Goal: Task Accomplishment & Management: Manage account settings

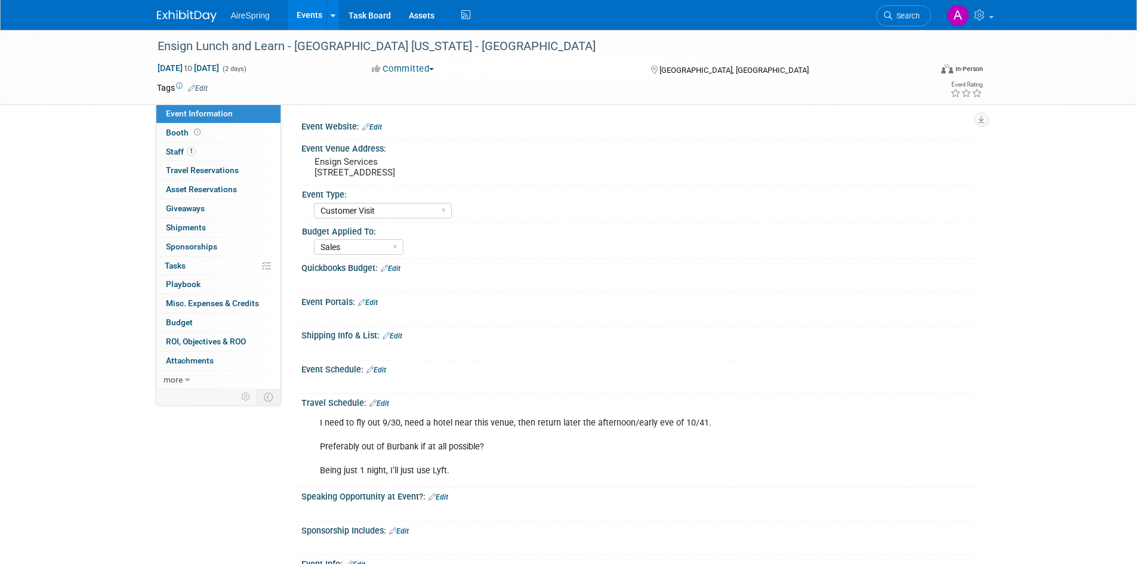
select select "Customer Visit"
select select "Sales"
click at [322, 9] on link "Events" at bounding box center [310, 15] width 44 height 30
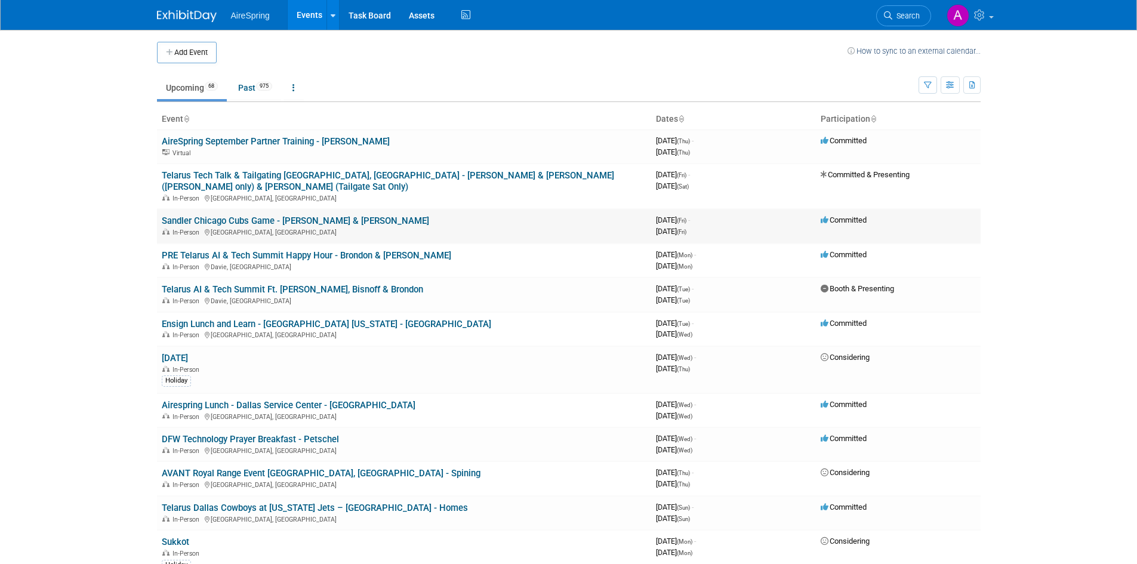
click at [276, 215] on link "Sandler Chicago Cubs Game - [PERSON_NAME] & [PERSON_NAME]" at bounding box center [295, 220] width 267 height 11
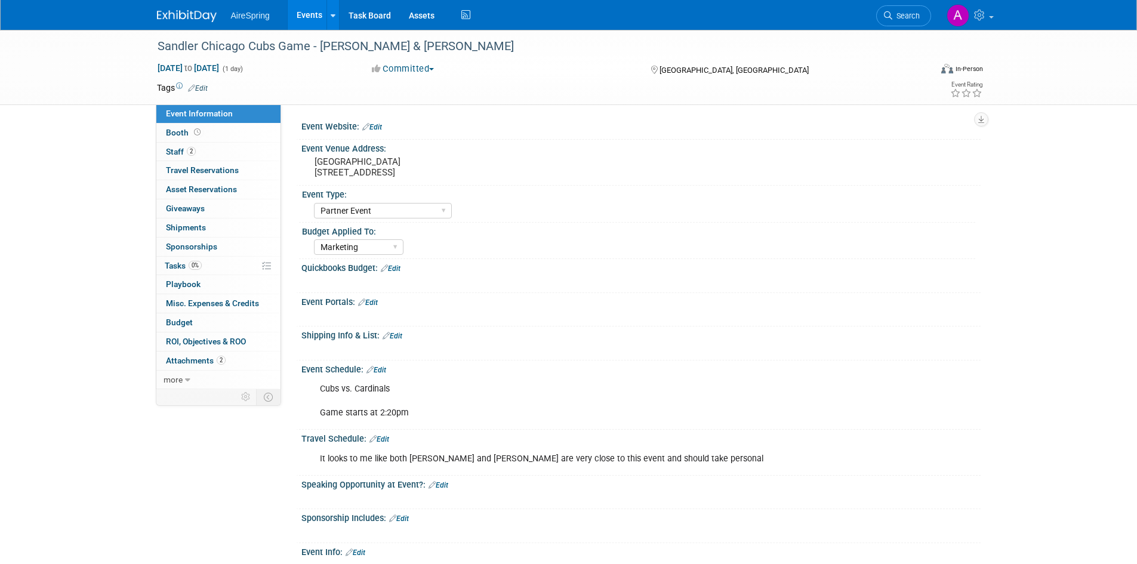
select select "Partner Event"
select select "Marketing"
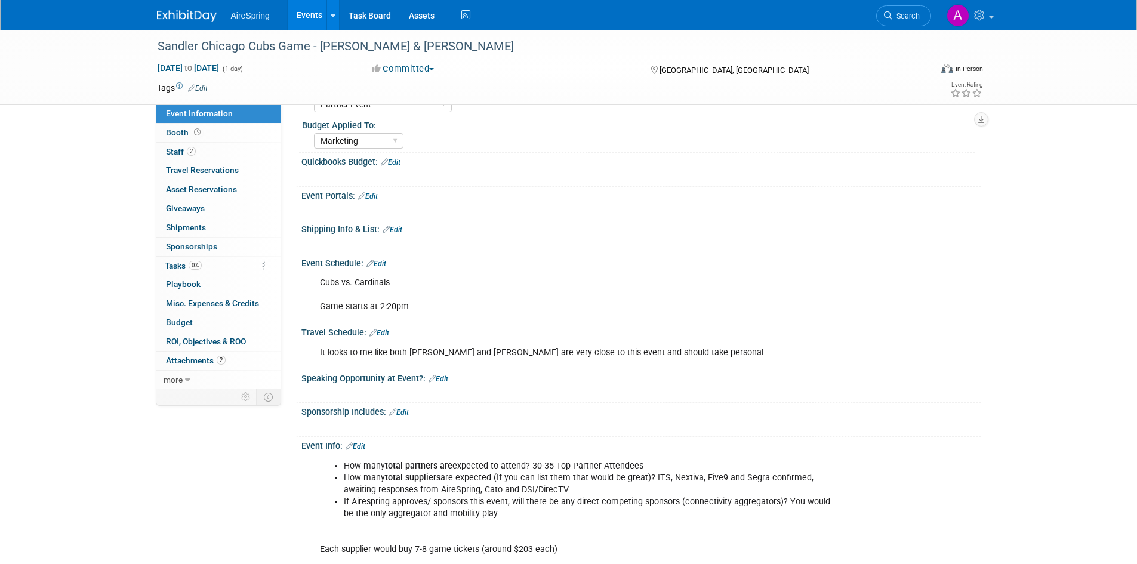
scroll to position [119, 0]
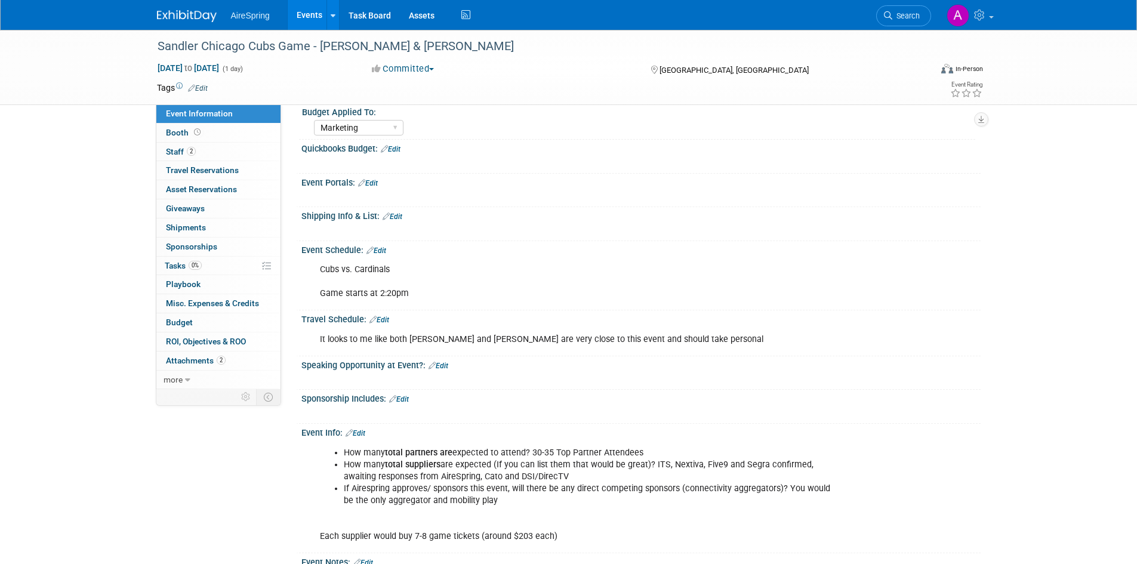
click at [307, 11] on link "Events" at bounding box center [310, 15] width 44 height 30
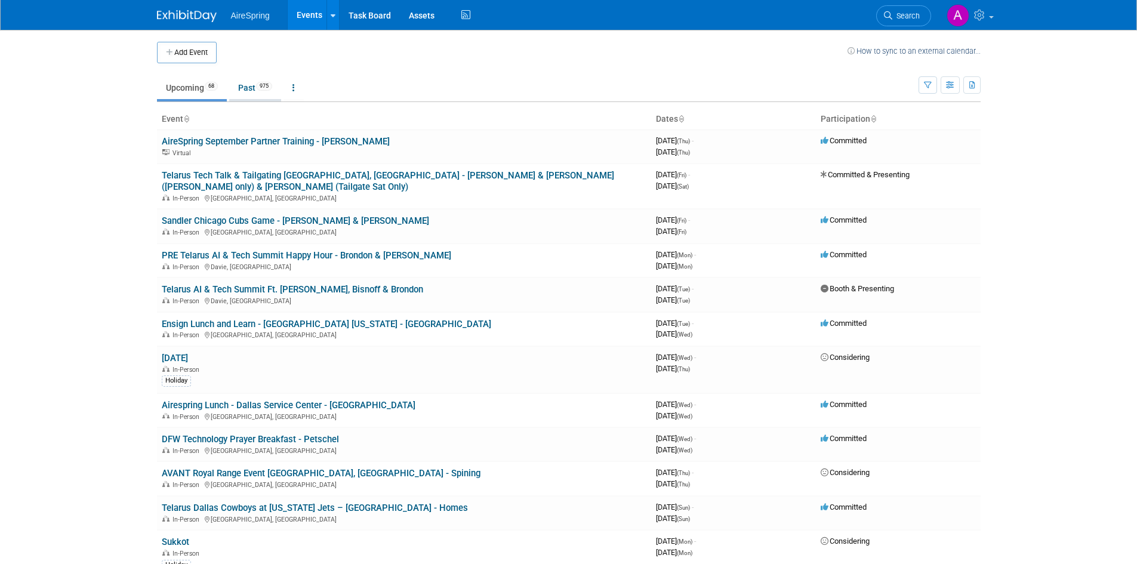
click at [254, 86] on link "Past 975" at bounding box center [255, 87] width 52 height 23
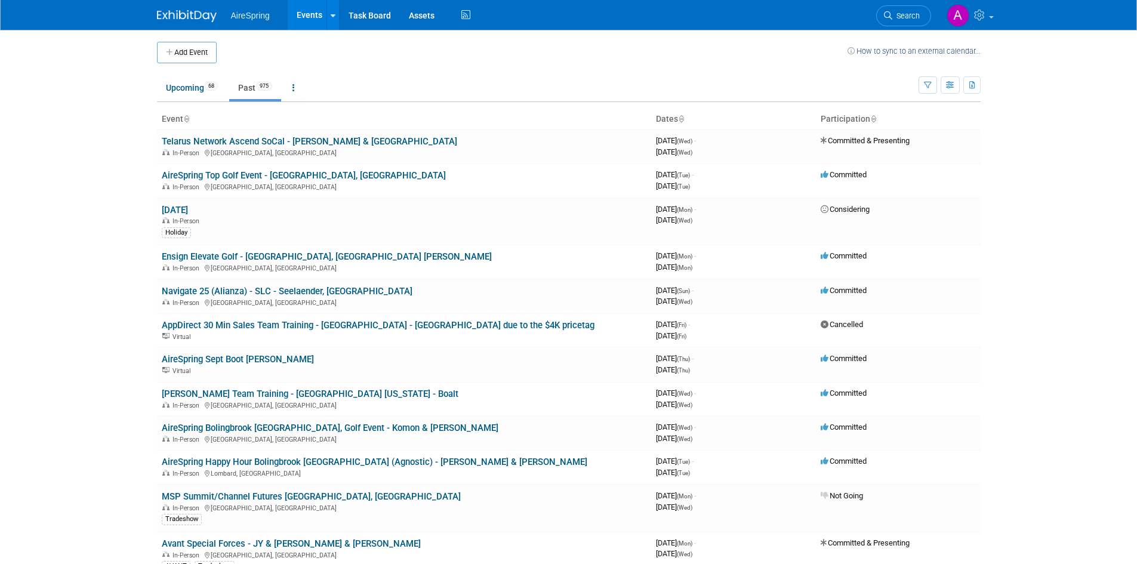
click at [175, 75] on ul "Upcoming 68 Past 975 All Events 1043 Past and Upcoming Grouped Annually Events …" at bounding box center [538, 88] width 762 height 27
click at [174, 77] on link "Upcoming 68" at bounding box center [192, 87] width 70 height 23
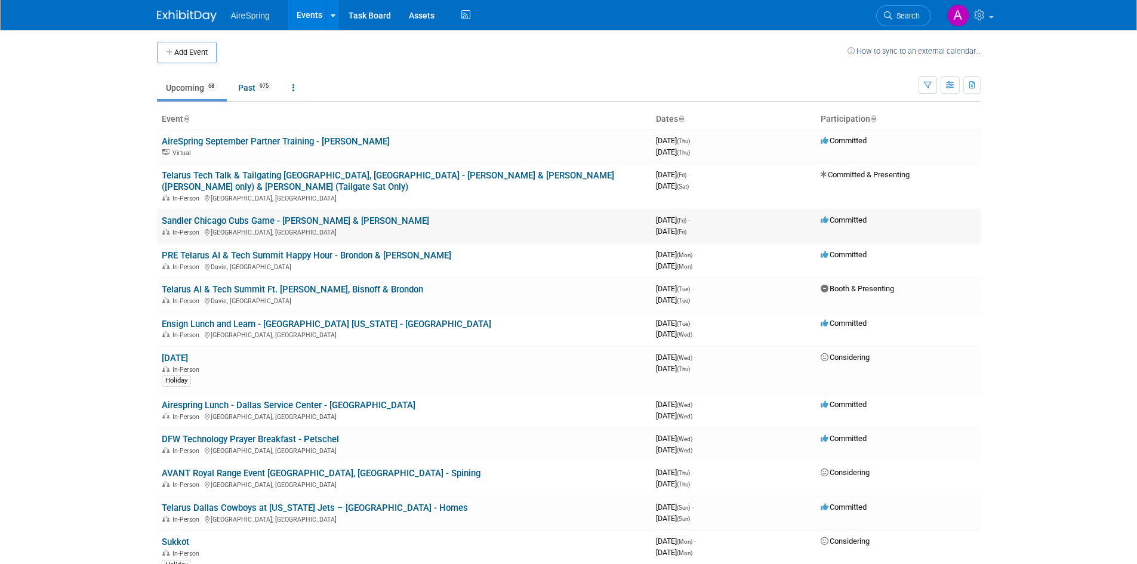
click at [273, 215] on link "Sandler Chicago Cubs Game - [PERSON_NAME] & [PERSON_NAME]" at bounding box center [295, 220] width 267 height 11
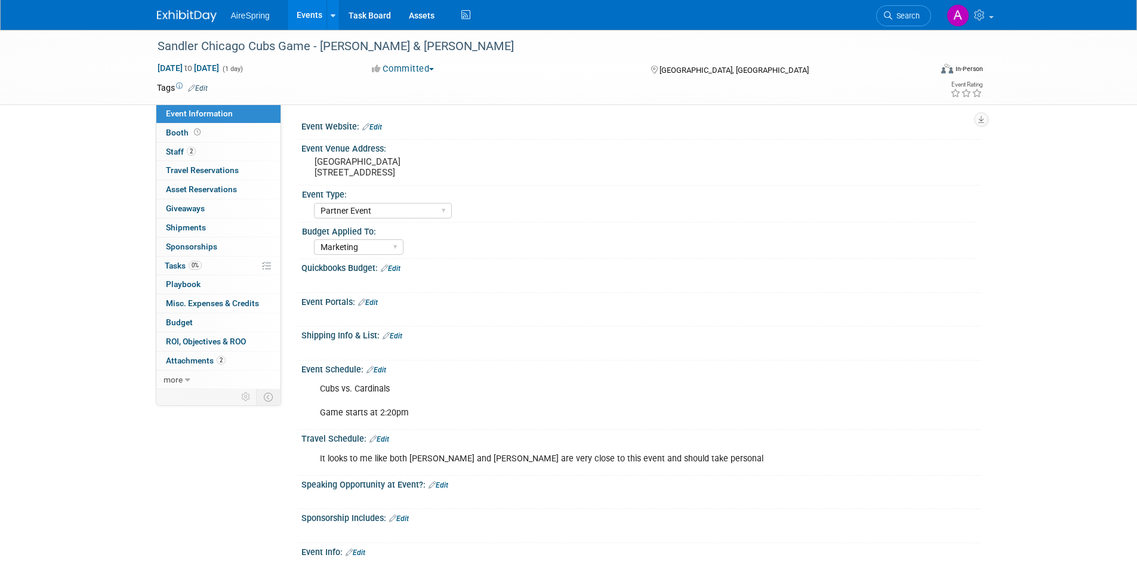
select select "Partner Event"
select select "Marketing"
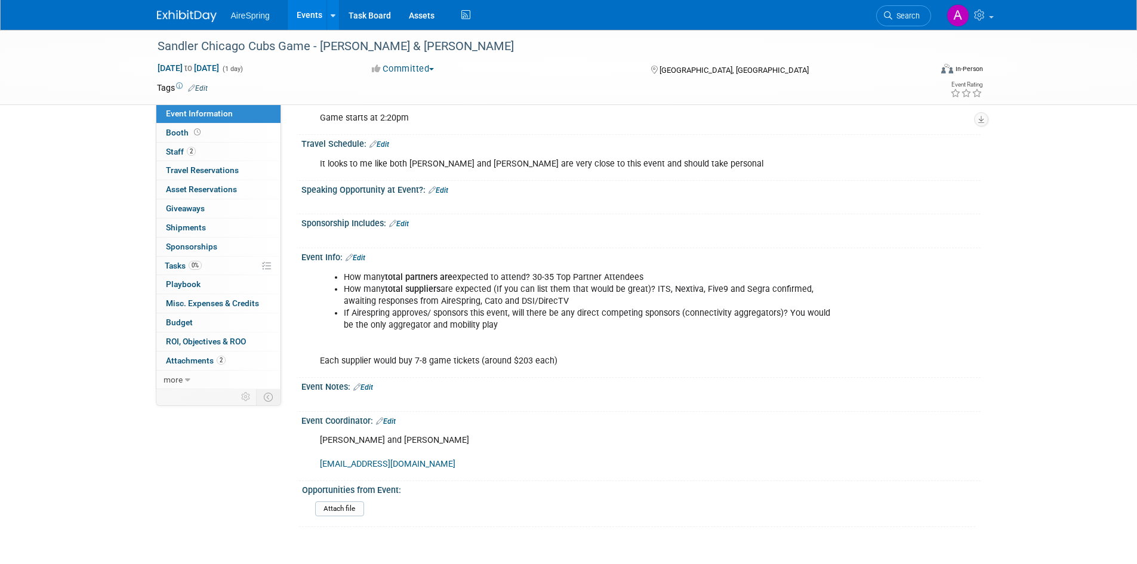
scroll to position [298, 0]
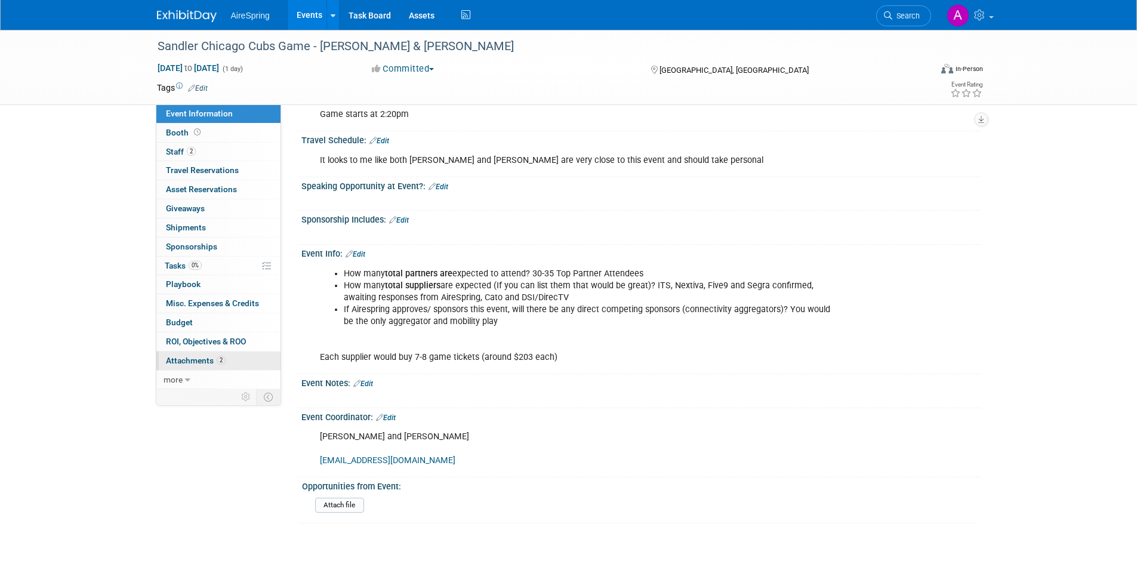
click at [235, 369] on link "2 Attachments 2" at bounding box center [218, 361] width 124 height 19
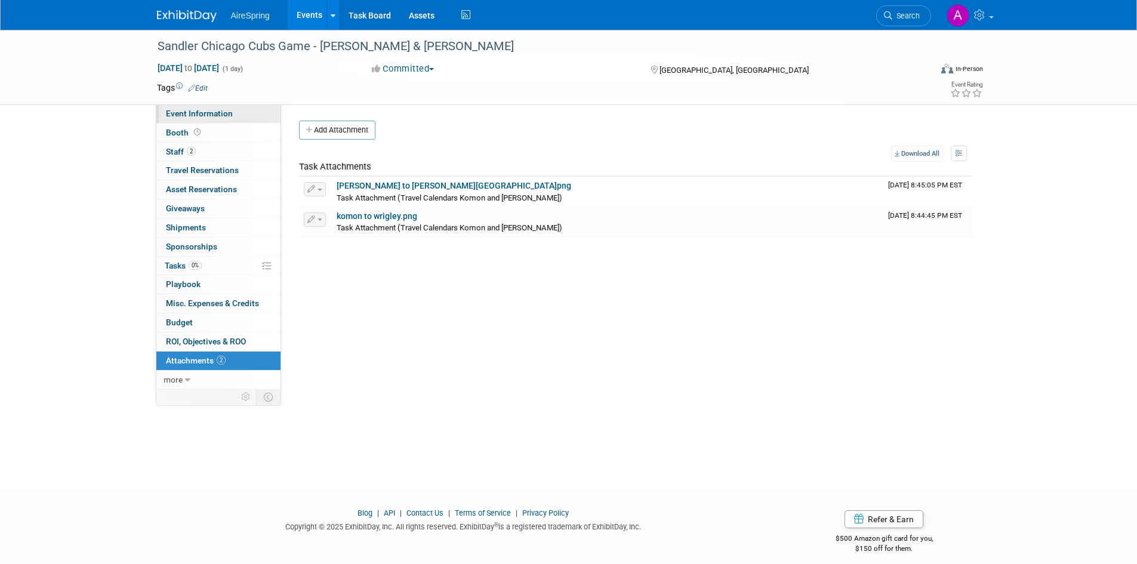
click at [210, 117] on span "Event Information" at bounding box center [199, 114] width 67 height 10
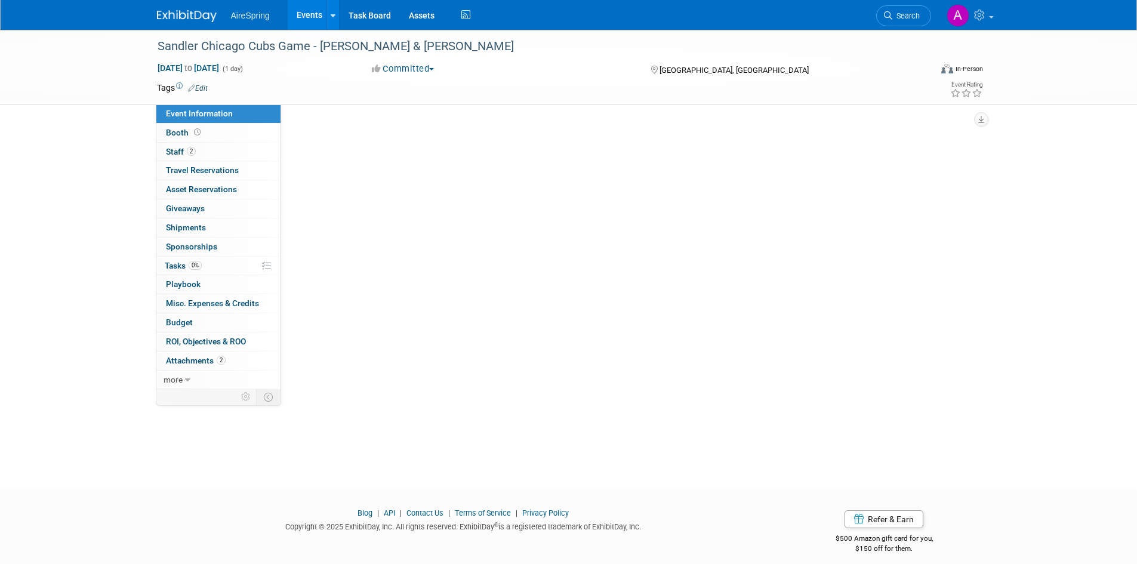
select select "Partner Event"
select select "Marketing"
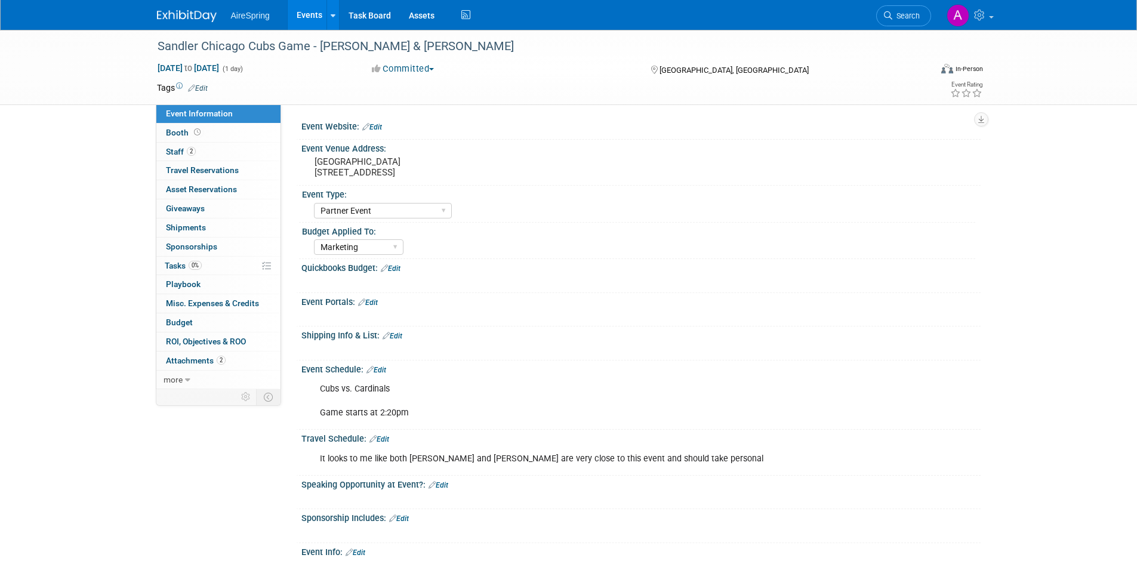
click at [313, 13] on link "Events" at bounding box center [310, 15] width 44 height 30
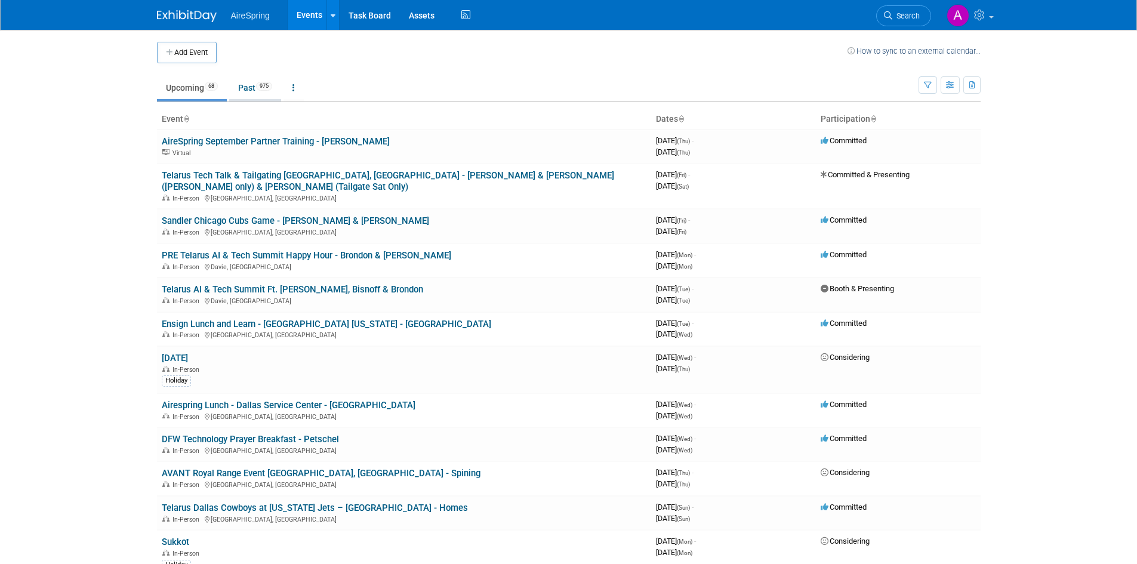
click at [254, 88] on link "Past 975" at bounding box center [255, 87] width 52 height 23
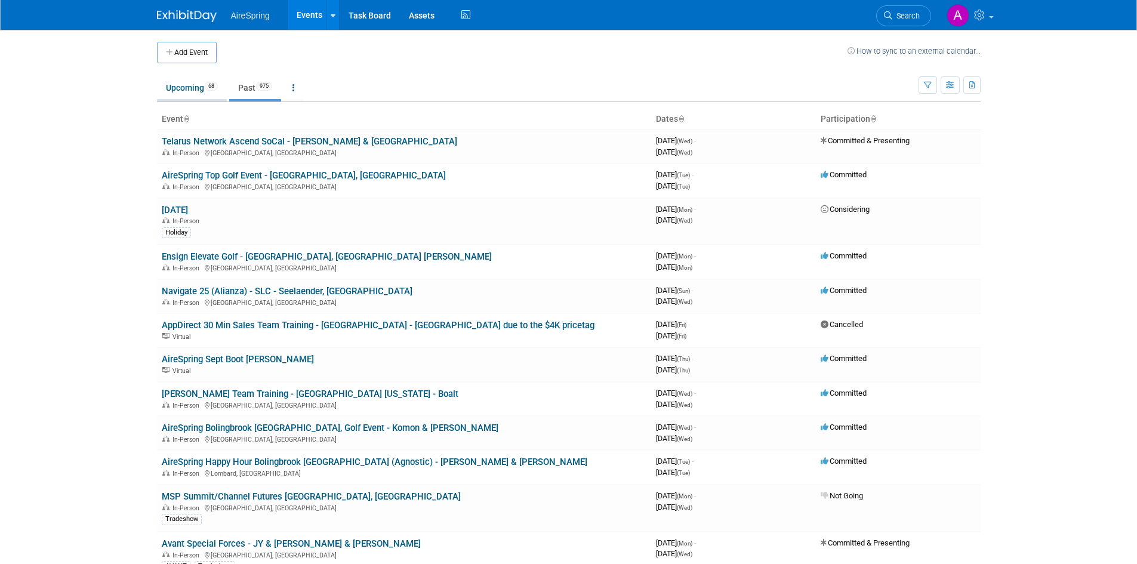
click at [208, 85] on span "68" at bounding box center [211, 86] width 13 height 9
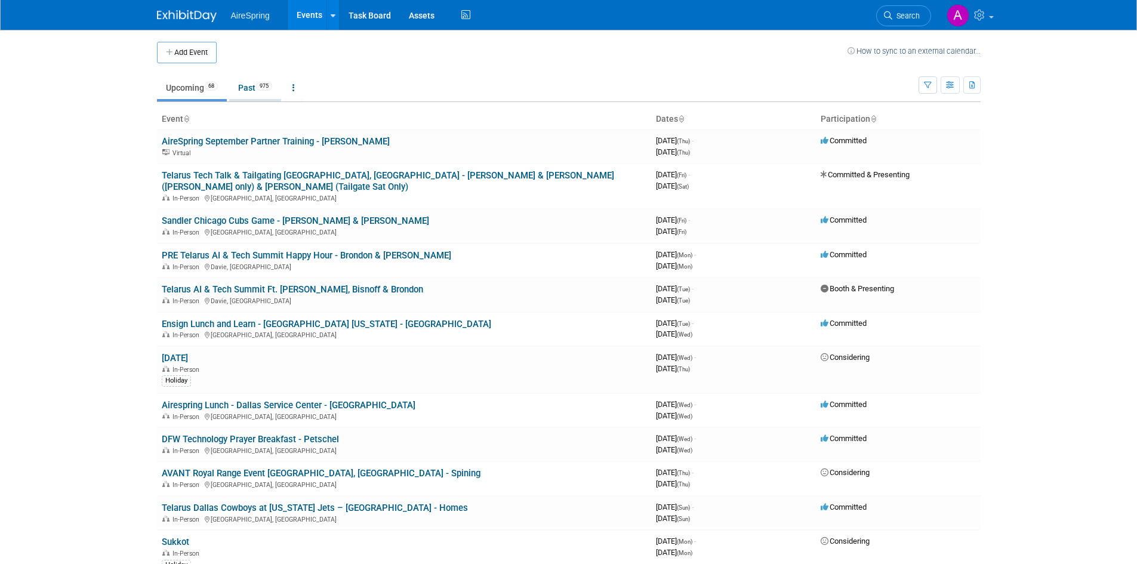
click at [247, 82] on link "Past 975" at bounding box center [255, 87] width 52 height 23
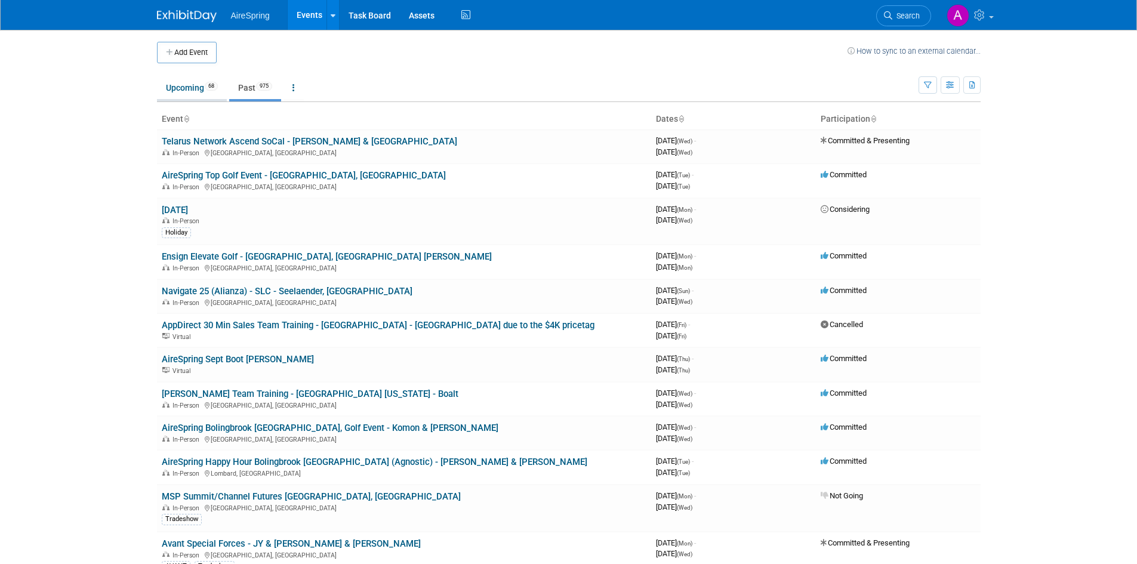
click at [210, 85] on span "68" at bounding box center [211, 86] width 13 height 9
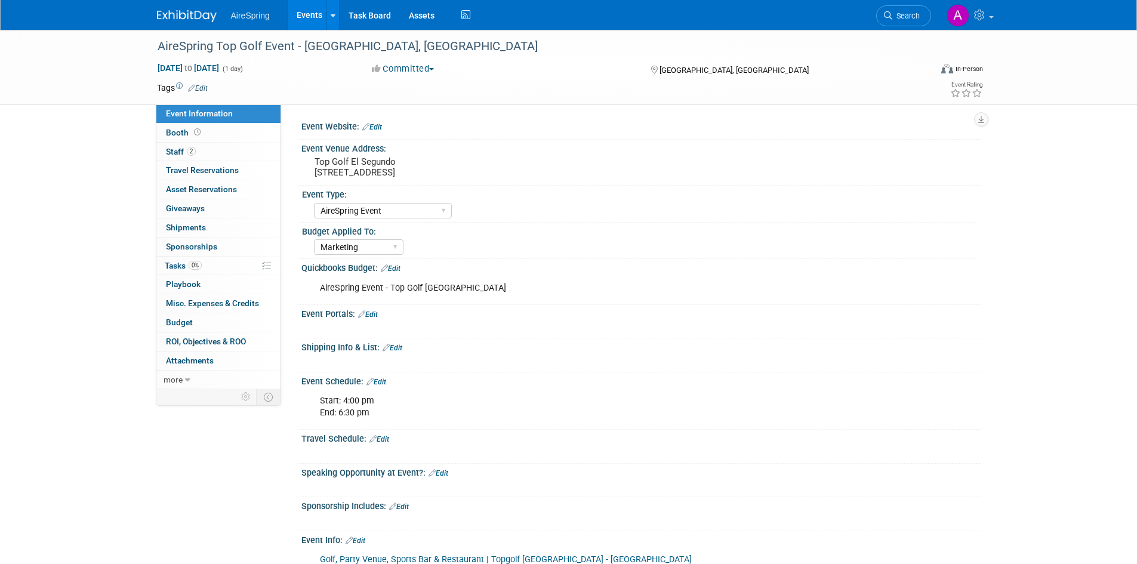
select select "AireSpring Event"
select select "Marketing"
click at [308, 57] on div "AireSpring Top Golf Event - [GEOGRAPHIC_DATA], [GEOGRAPHIC_DATA]" at bounding box center [533, 46] width 760 height 21
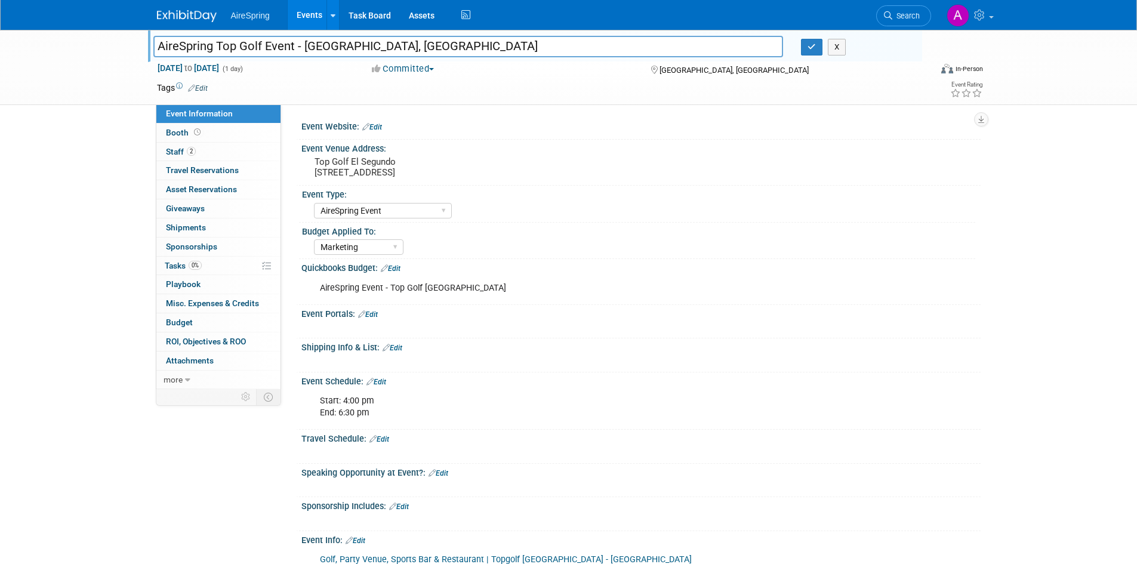
drag, startPoint x: 292, startPoint y: 48, endPoint x: 144, endPoint y: 24, distance: 150.5
click at [144, 24] on body "AireSpring Events Add Event Bulk Upload Events Shareable Event Boards Recently …" at bounding box center [568, 282] width 1137 height 564
click at [486, 95] on div "Tags Edit" at bounding box center [500, 88] width 686 height 16
click at [227, 153] on link "2 Staff 2" at bounding box center [218, 152] width 124 height 19
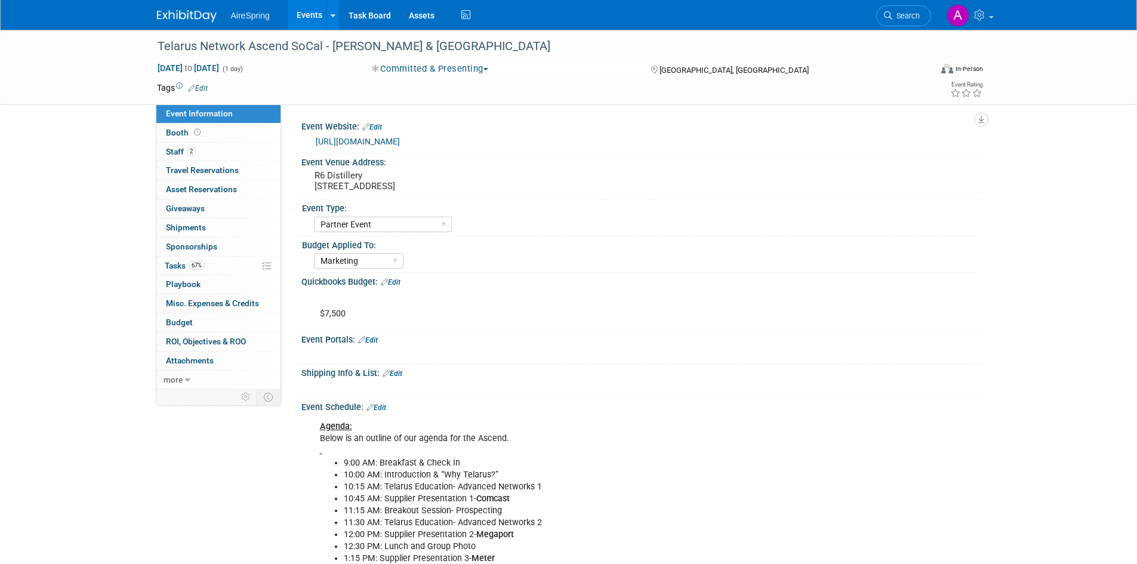
select select "Partner Event"
select select "Marketing"
click at [327, 39] on div "Telarus Network Ascend SoCal - [PERSON_NAME] & [GEOGRAPHIC_DATA]" at bounding box center [533, 46] width 760 height 21
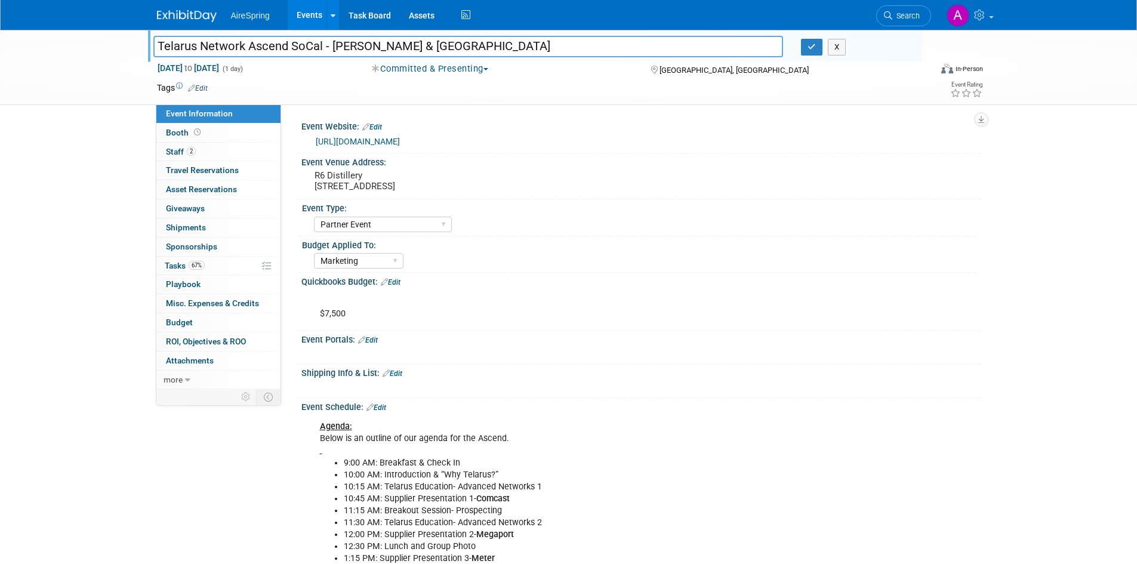
drag, startPoint x: 323, startPoint y: 44, endPoint x: 131, endPoint y: 47, distance: 191.6
click at [131, 47] on div "Telarus Network Ascend SoCal - [PERSON_NAME] & [GEOGRAPHIC_DATA] Telarus Networ…" at bounding box center [568, 67] width 1137 height 75
click at [810, 40] on button "button" at bounding box center [811, 47] width 21 height 17
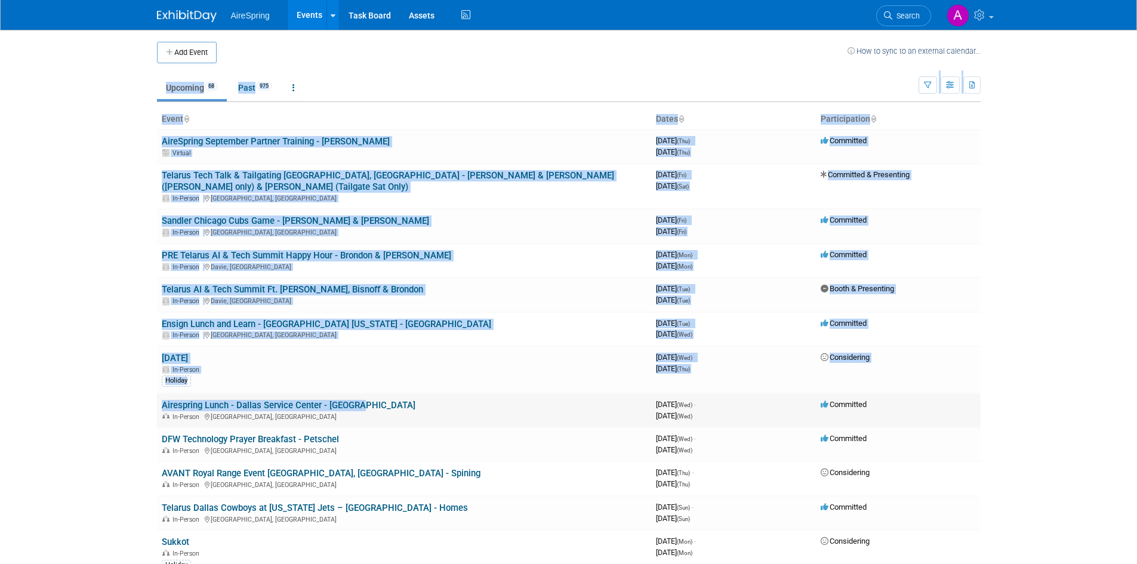
drag, startPoint x: 137, startPoint y: 76, endPoint x: 452, endPoint y: 395, distance: 448.2
click at [452, 395] on body "AireSpring Events Add Event Bulk Upload Events Shareable Event Boards Recently …" at bounding box center [568, 282] width 1137 height 564
click at [113, 178] on body "AireSpring Events Add Event Bulk Upload Events Shareable Event Boards Recently …" at bounding box center [568, 282] width 1137 height 564
